Goal: Transaction & Acquisition: Purchase product/service

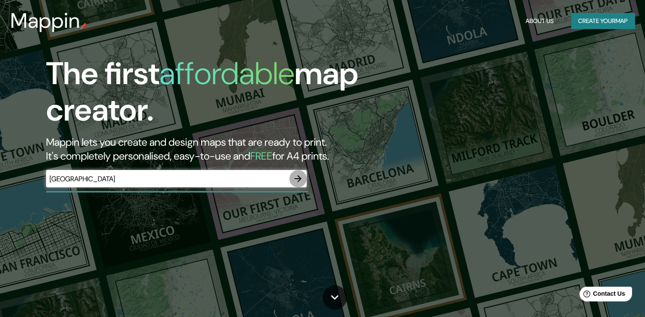
click at [300, 184] on icon "button" at bounding box center [298, 179] width 10 height 10
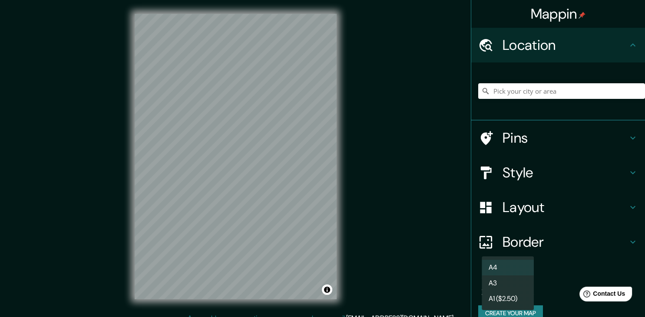
click at [524, 286] on body "Mappin Location Pins Style Layout Border Choose a border. Hint : you can make l…" at bounding box center [322, 158] width 645 height 317
click at [501, 265] on li "A4" at bounding box center [508, 268] width 52 height 16
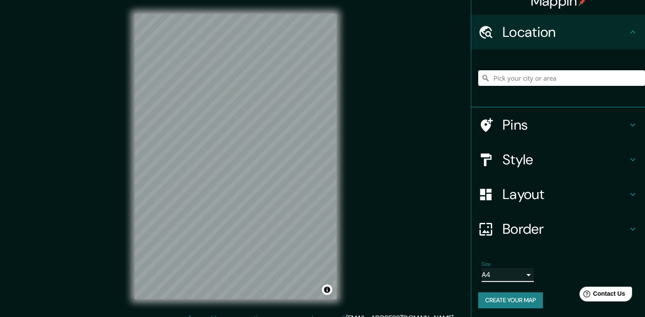
scroll to position [14, 0]
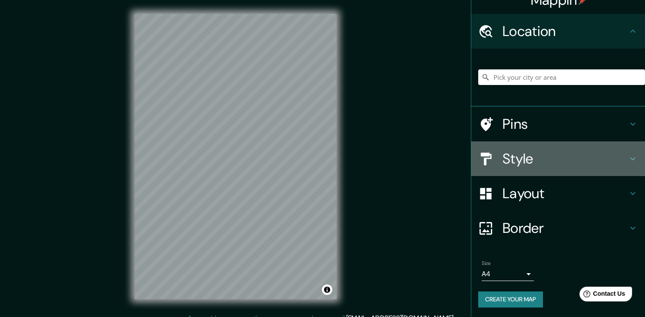
click at [522, 153] on h4 "Style" at bounding box center [564, 158] width 125 height 17
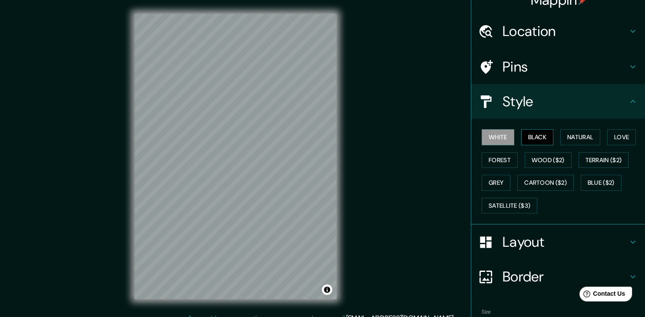
click at [538, 137] on button "Black" at bounding box center [537, 137] width 33 height 16
click at [579, 133] on button "Natural" at bounding box center [580, 137] width 40 height 16
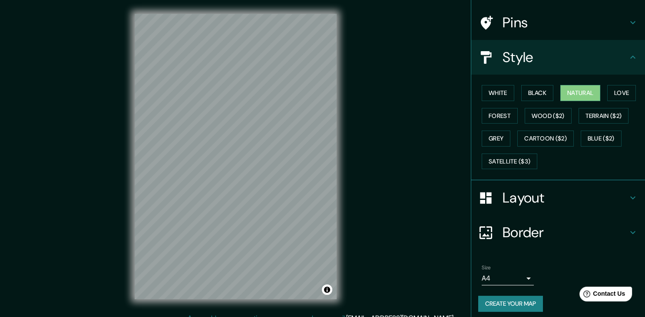
scroll to position [62, 0]
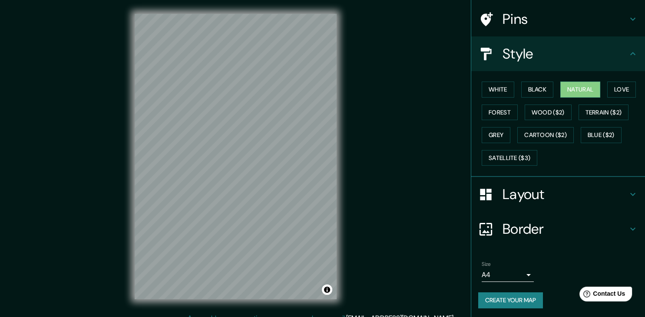
click at [546, 196] on h4 "Layout" at bounding box center [564, 194] width 125 height 17
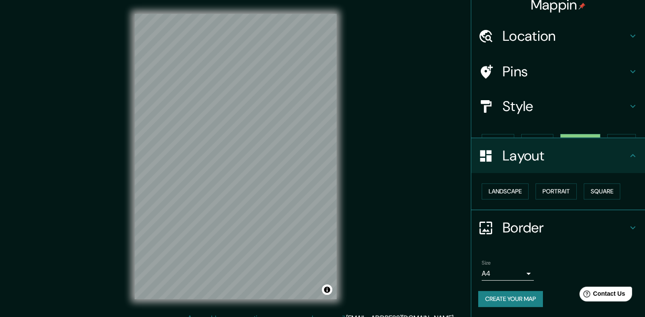
scroll to position [0, 0]
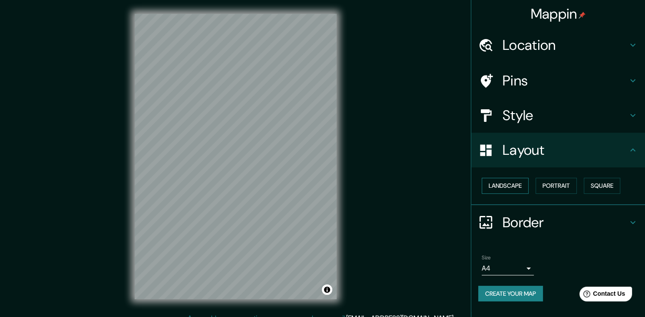
click at [515, 187] on button "Landscape" at bounding box center [505, 186] width 47 height 16
